Goal: Task Accomplishment & Management: Manage account settings

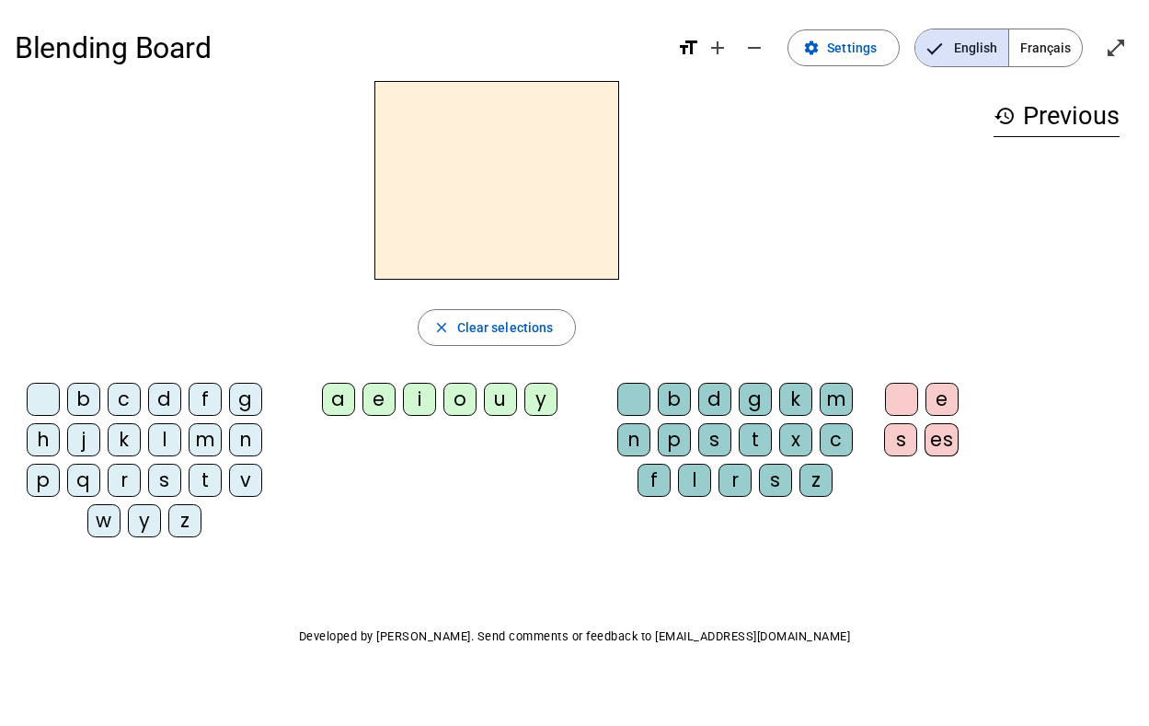
click at [85, 399] on div "b" at bounding box center [83, 399] width 33 height 33
click at [335, 396] on div "a" at bounding box center [338, 399] width 33 height 33
click at [752, 438] on div "t" at bounding box center [755, 439] width 33 height 33
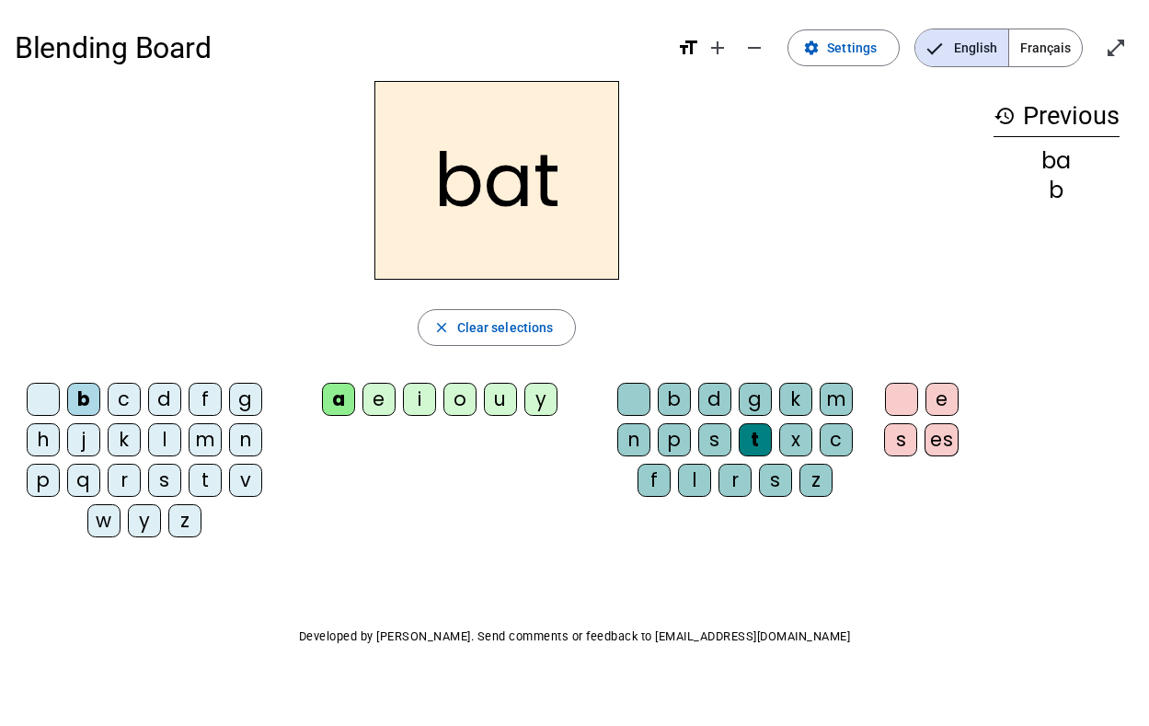
click at [499, 401] on div "u" at bounding box center [500, 399] width 33 height 33
click at [719, 42] on mat-icon "add" at bounding box center [718, 48] width 22 height 22
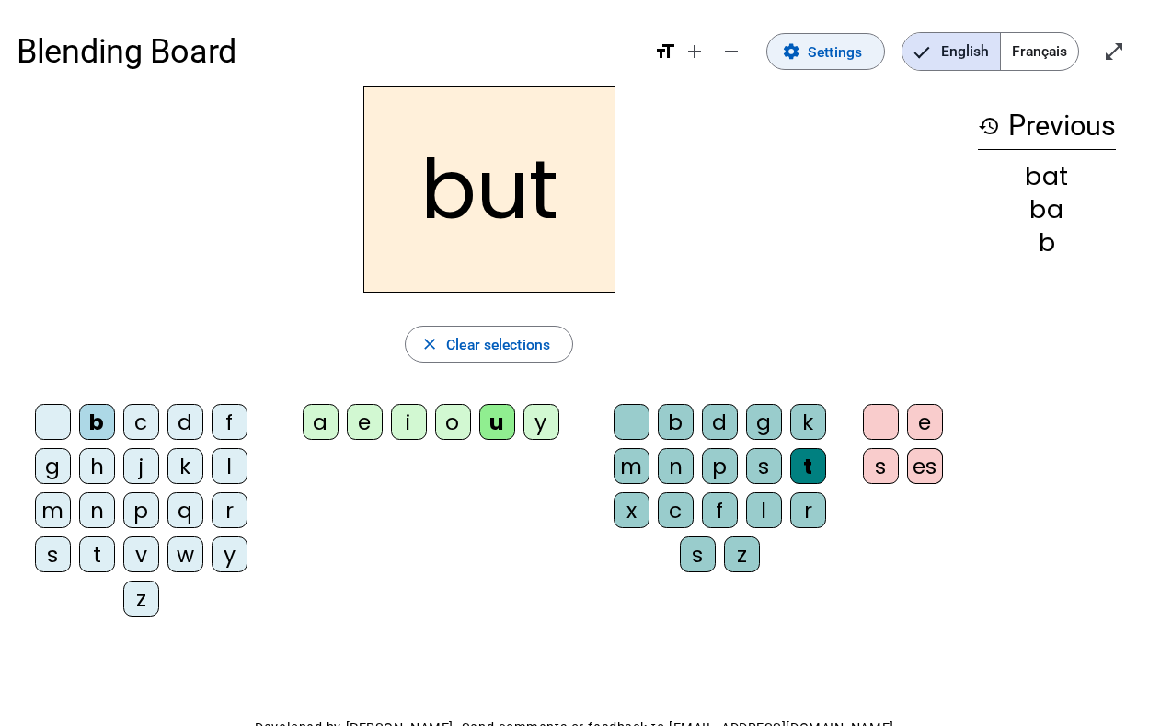
click at [839, 51] on span "Settings" at bounding box center [835, 52] width 54 height 25
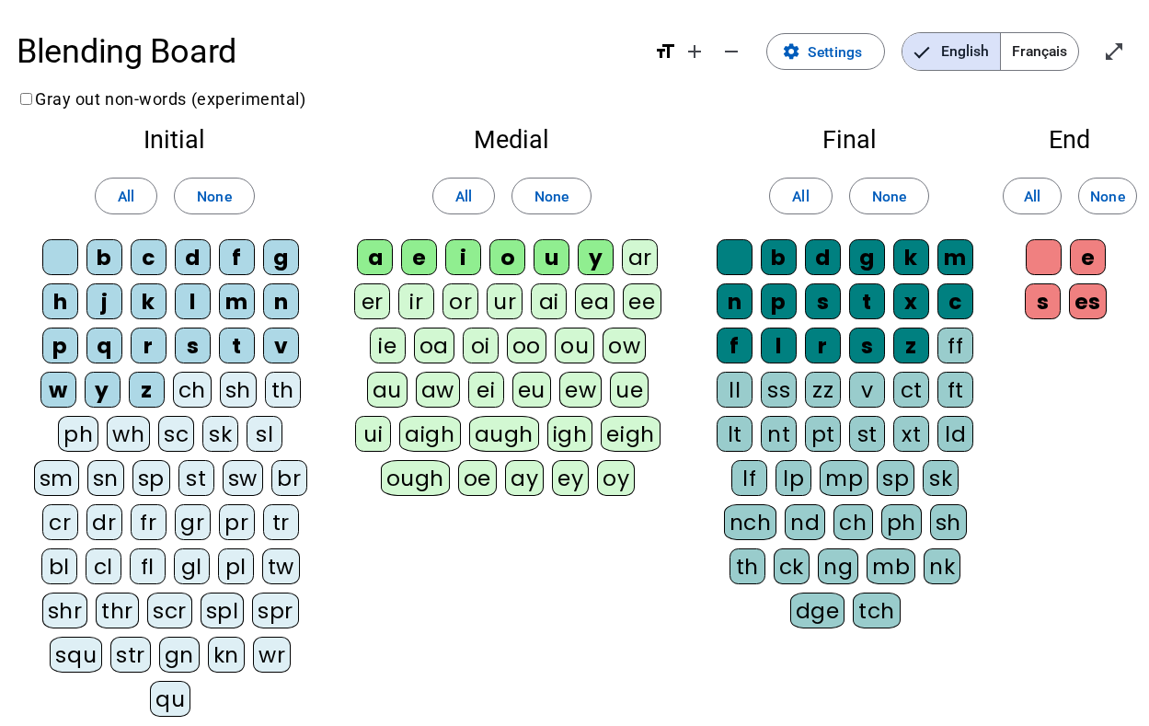
click at [549, 298] on div "ai" at bounding box center [549, 301] width 36 height 36
click at [506, 299] on div "ur" at bounding box center [505, 301] width 36 height 36
click at [456, 300] on div "or" at bounding box center [461, 301] width 36 height 36
click at [413, 298] on div "ir" at bounding box center [416, 301] width 36 height 36
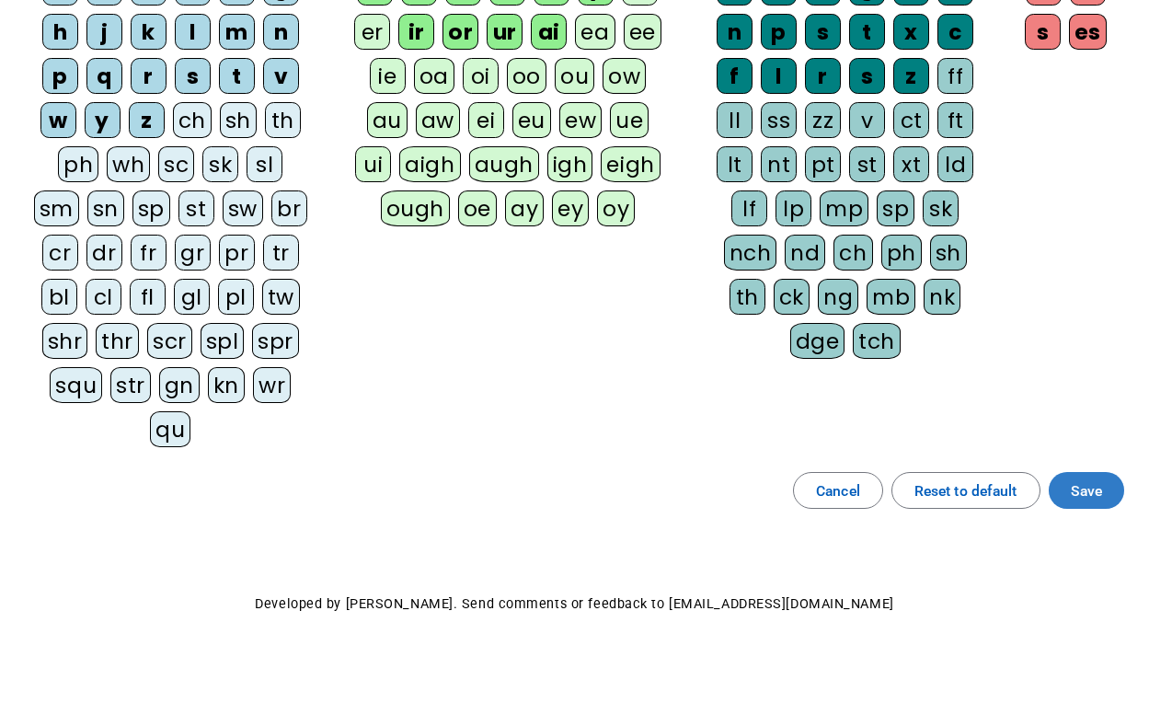
click at [1093, 491] on span "Save" at bounding box center [1086, 491] width 31 height 25
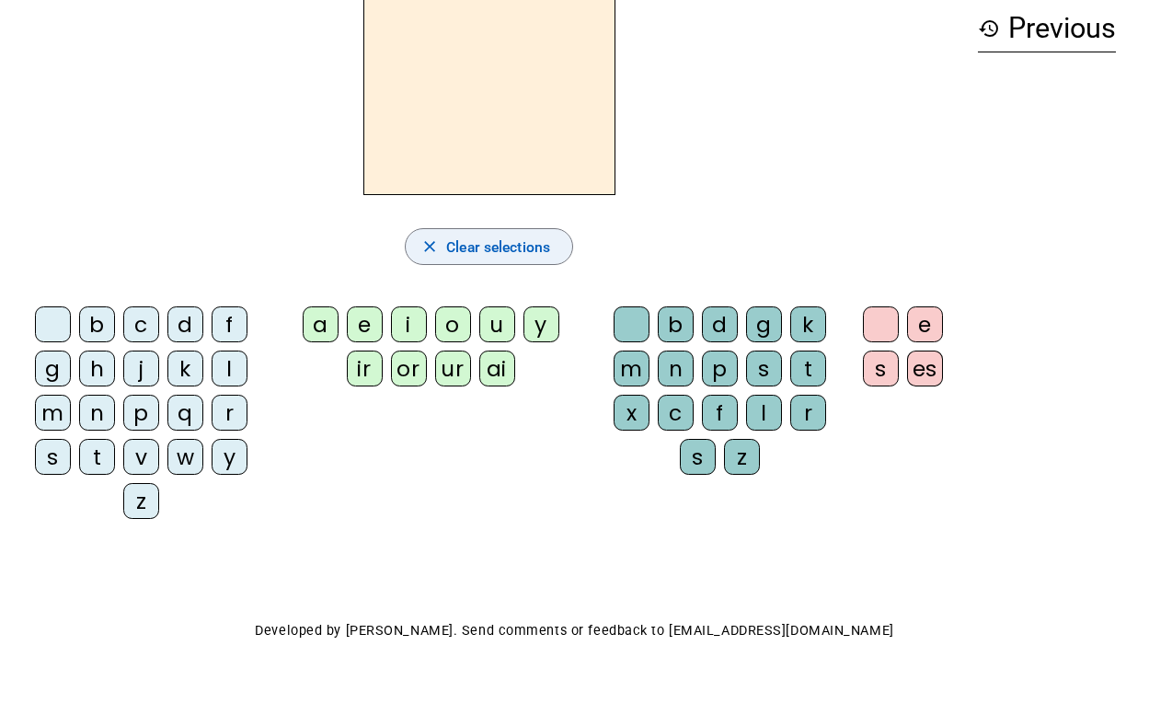
scroll to position [124, 0]
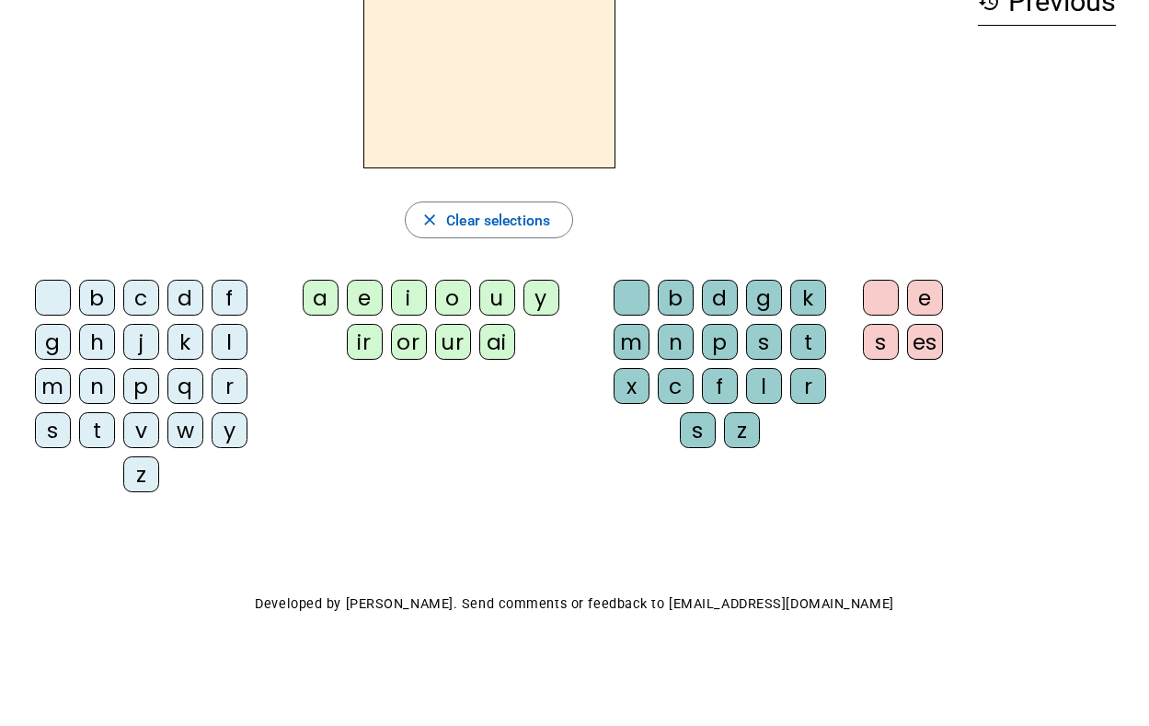
click at [98, 294] on div "b" at bounding box center [97, 298] width 36 height 36
click at [491, 335] on div "ai" at bounding box center [497, 342] width 36 height 36
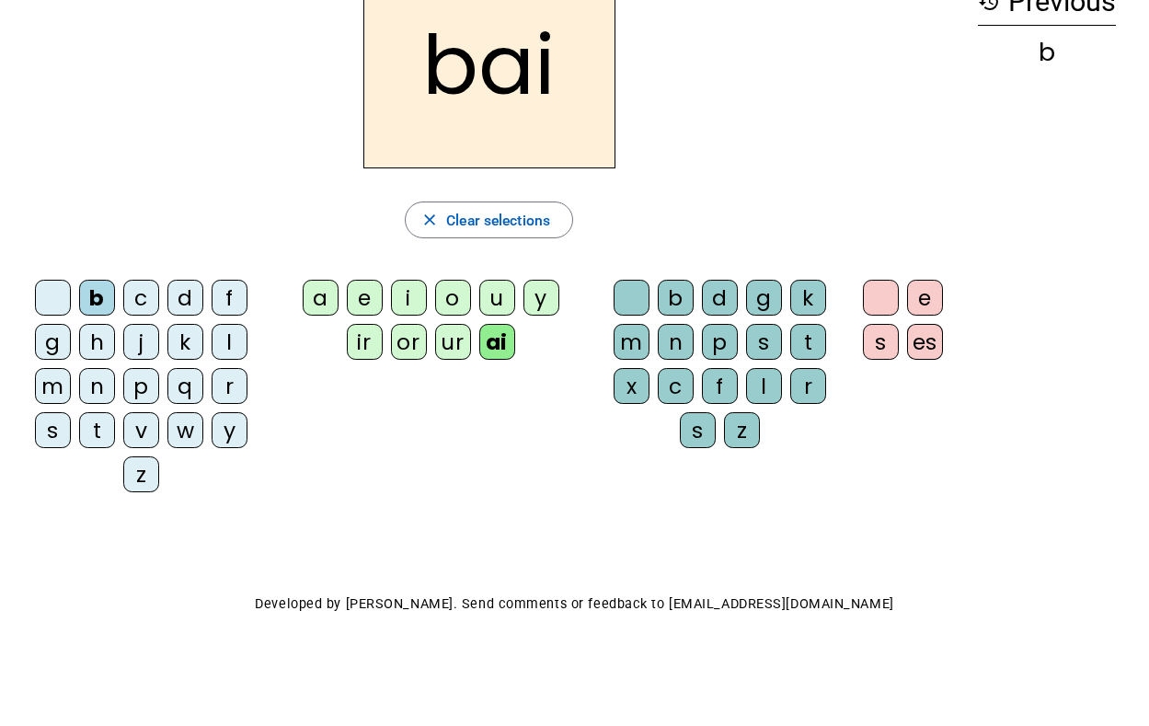
click at [805, 336] on div "t" at bounding box center [809, 342] width 36 height 36
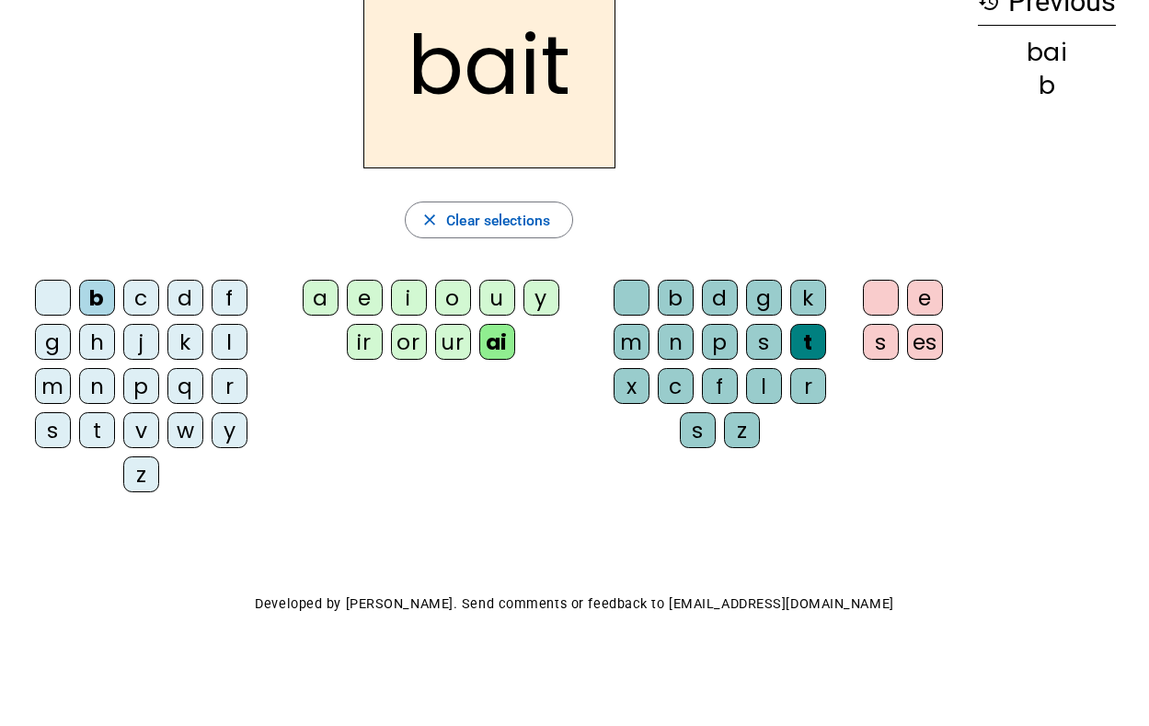
click at [454, 341] on div "ur" at bounding box center [453, 342] width 36 height 36
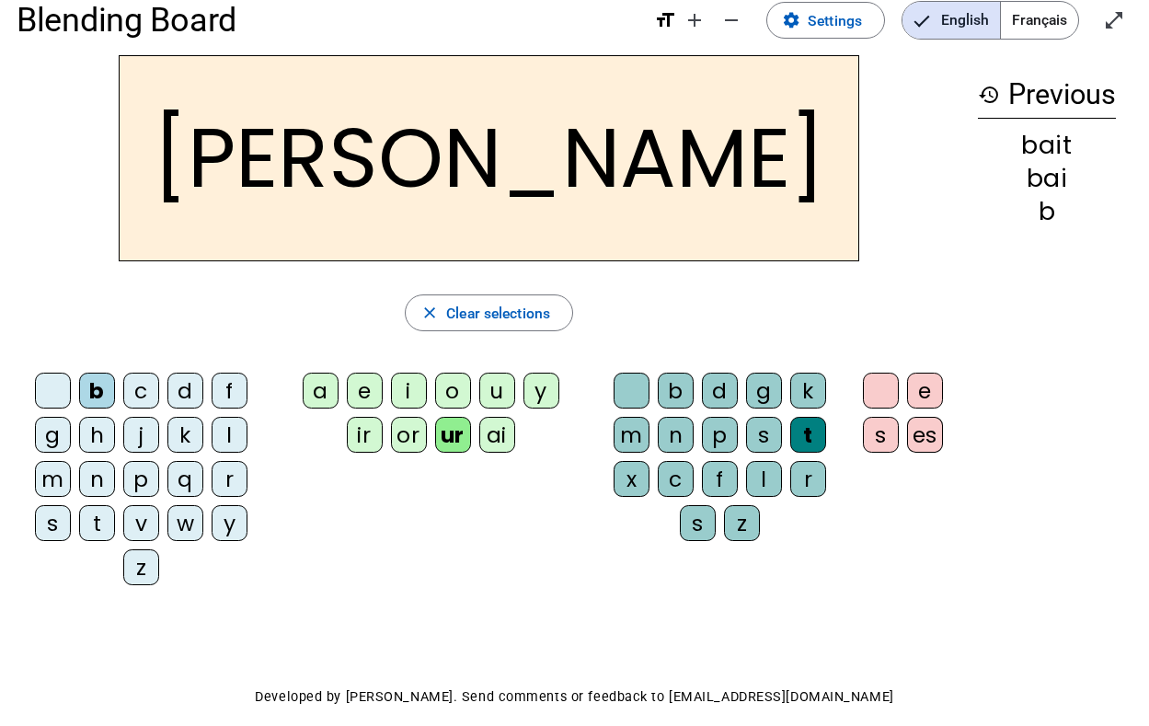
scroll to position [0, 0]
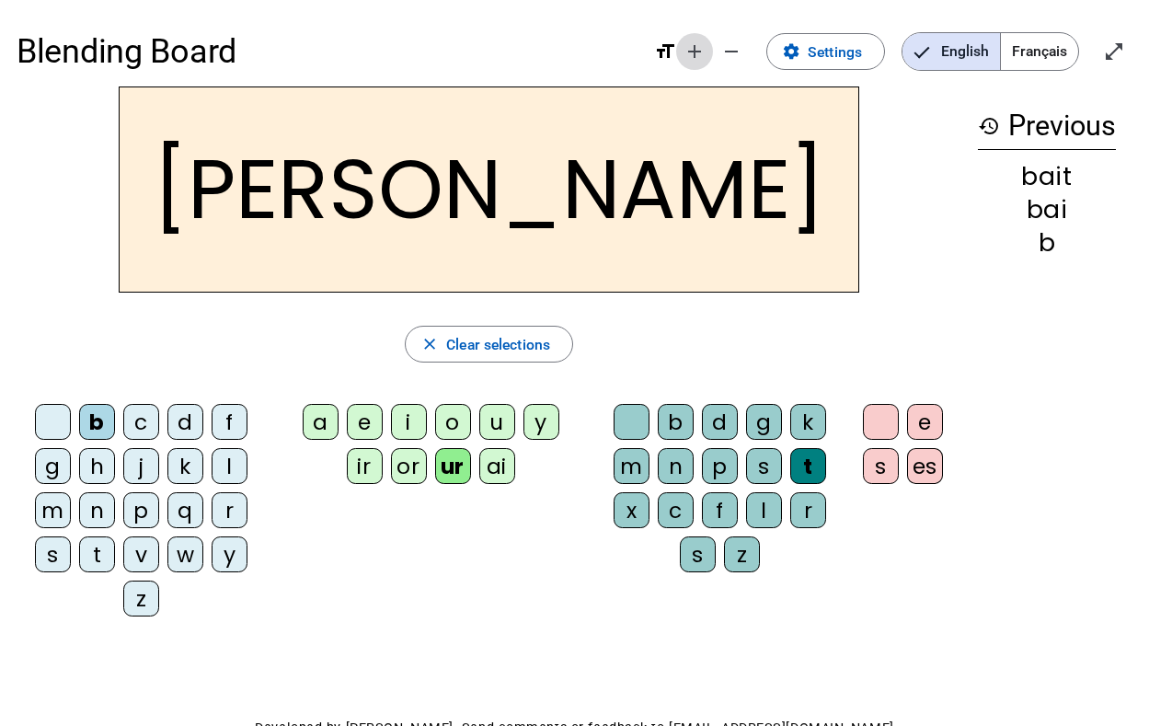
click at [698, 48] on mat-icon "add" at bounding box center [695, 51] width 22 height 22
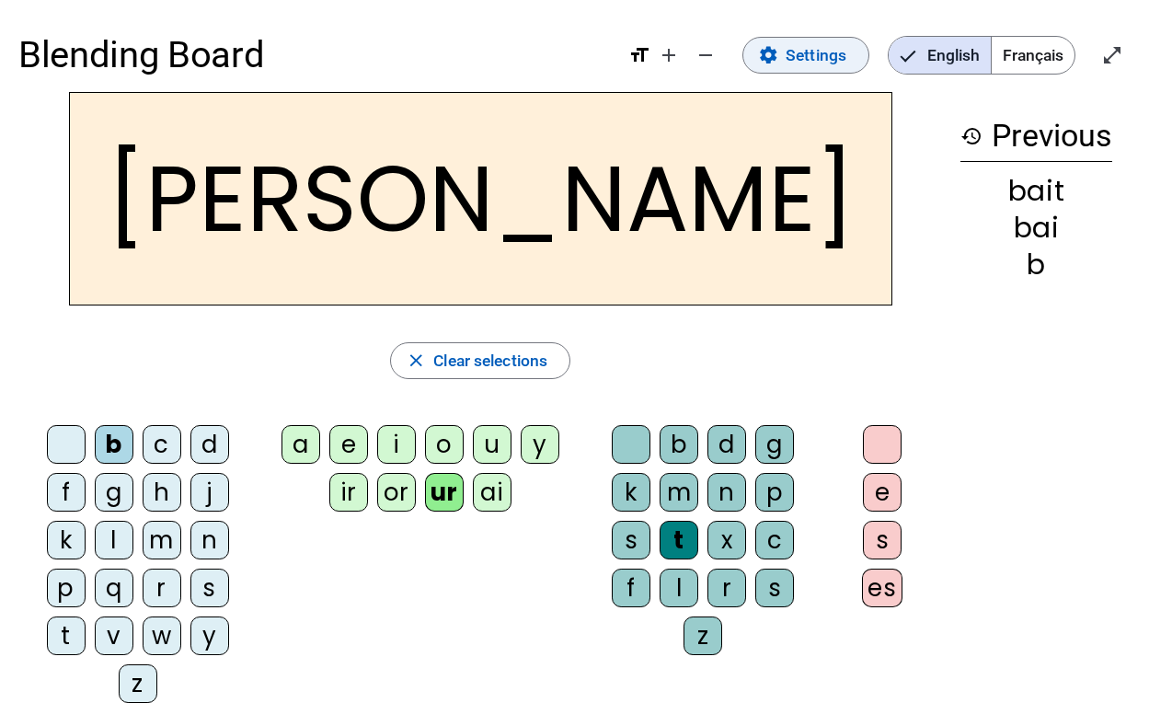
click at [787, 52] on span "Settings" at bounding box center [816, 55] width 61 height 28
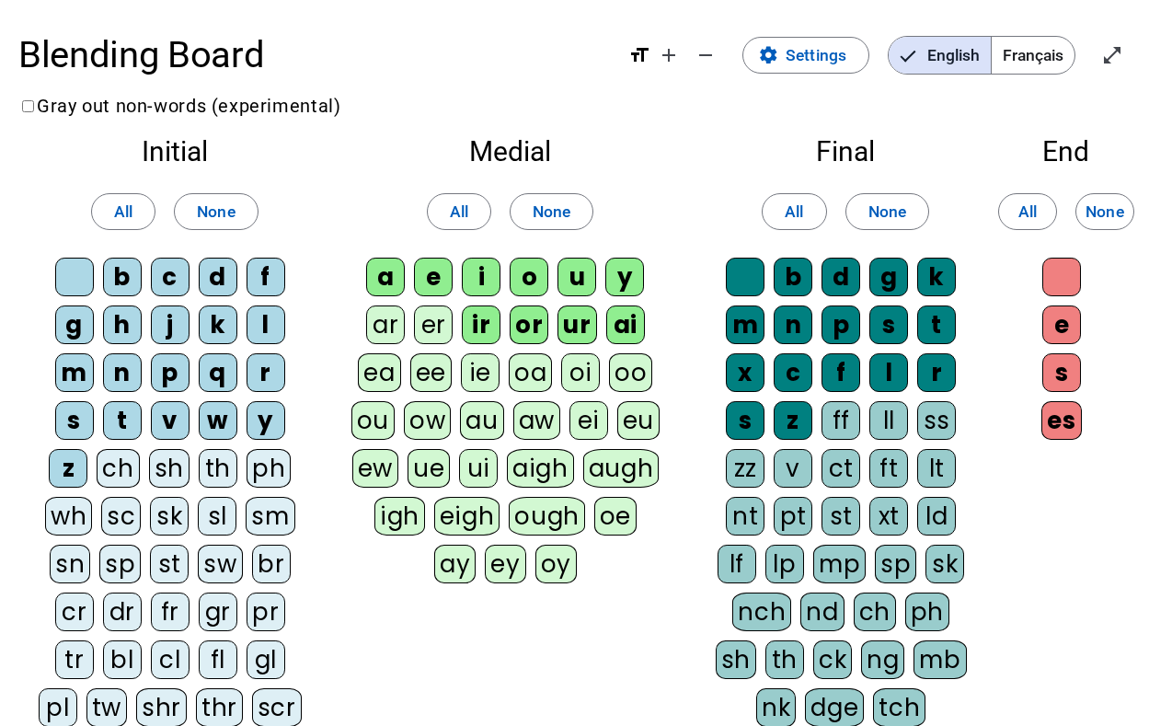
click at [116, 473] on div "ch" at bounding box center [118, 468] width 42 height 39
click at [161, 467] on div "sh" at bounding box center [169, 468] width 40 height 39
click at [214, 472] on div "th" at bounding box center [219, 468] width 39 height 39
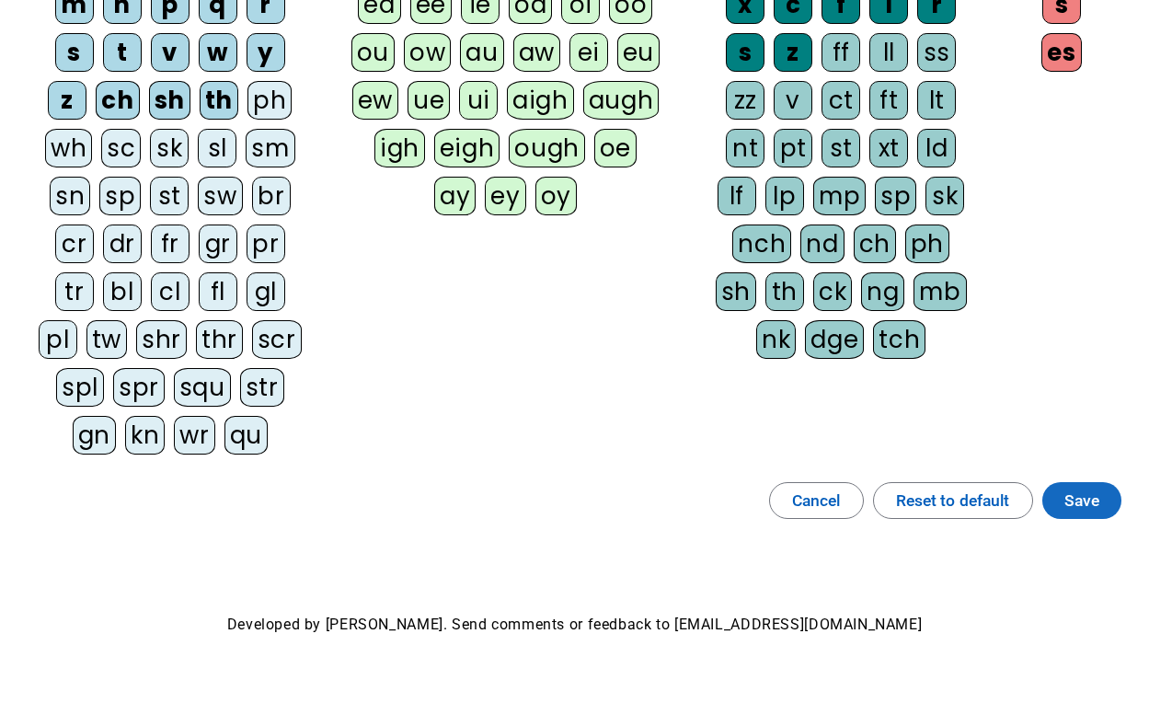
click at [1086, 500] on span "Save" at bounding box center [1082, 501] width 35 height 28
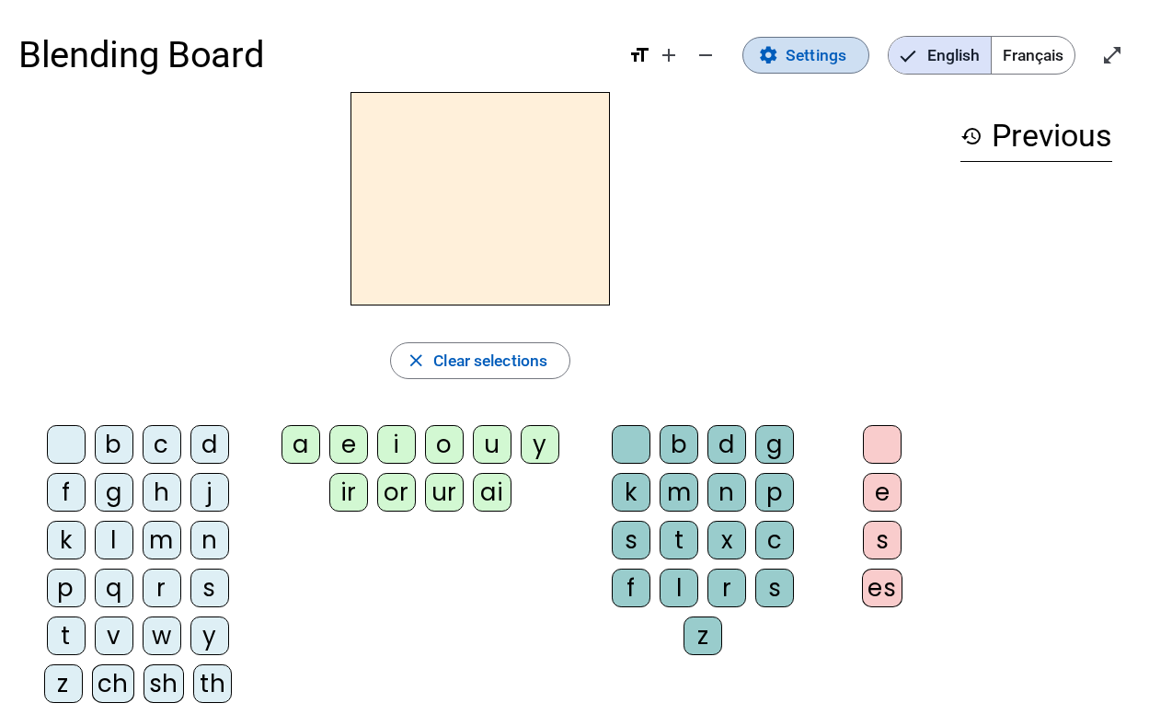
click at [802, 41] on span "Settings" at bounding box center [816, 55] width 61 height 28
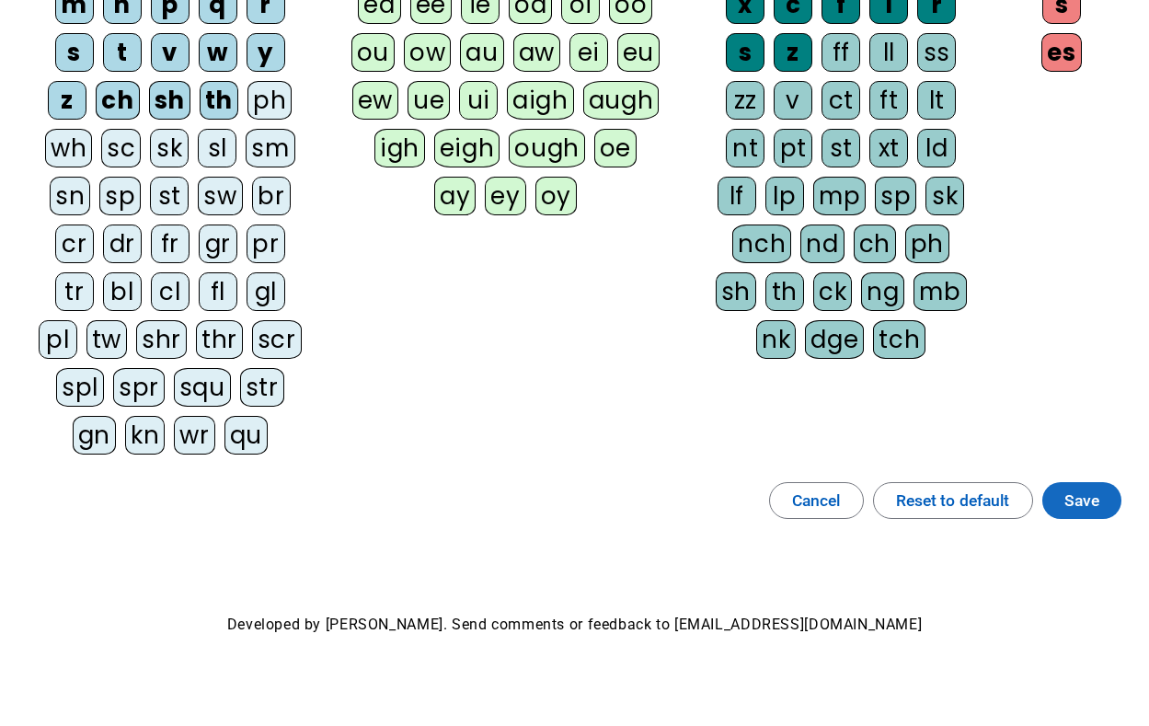
click at [1065, 488] on span "Save" at bounding box center [1082, 501] width 35 height 28
